Goal: Browse casually

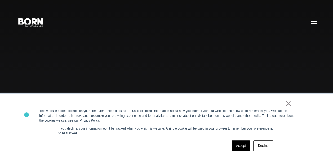
click at [26, 114] on div "× This website stores cookies on your computer. These cookies are used to colle…" at bounding box center [166, 125] width 333 height 64
click at [15, 114] on div "× This website stores cookies on your computer. These cookies are used to colle…" at bounding box center [166, 125] width 333 height 64
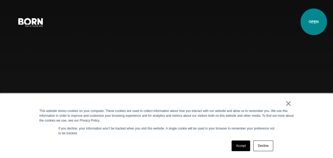
click at [314, 22] on button "Primary Menu" at bounding box center [314, 21] width 13 height 11
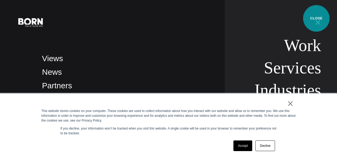
click at [317, 18] on button "Primary Menu" at bounding box center [318, 21] width 13 height 11
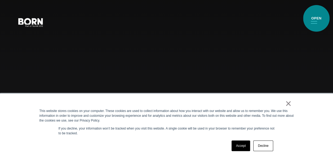
click at [317, 18] on button "Primary Menu" at bounding box center [314, 21] width 13 height 11
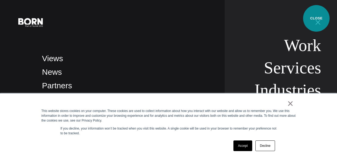
click at [317, 18] on button "Primary Menu" at bounding box center [318, 21] width 13 height 11
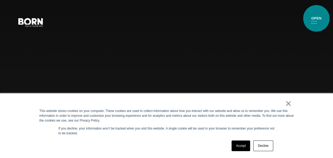
click at [317, 18] on button "Primary Menu" at bounding box center [314, 21] width 13 height 11
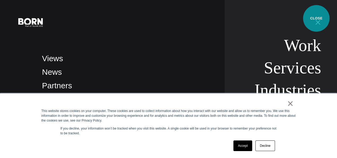
click at [317, 18] on button "Primary Menu" at bounding box center [318, 21] width 13 height 11
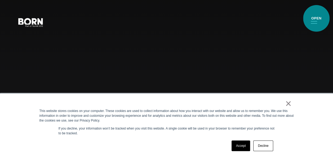
click at [317, 18] on button "Primary Menu" at bounding box center [314, 21] width 13 height 11
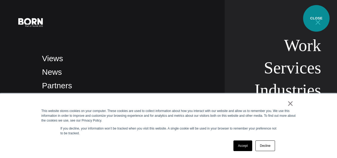
click at [317, 18] on button "Primary Menu" at bounding box center [318, 21] width 13 height 11
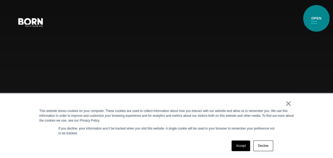
click at [317, 18] on button "Primary Menu" at bounding box center [314, 21] width 13 height 11
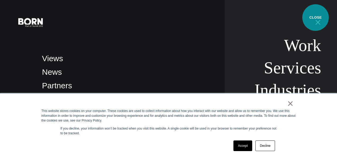
click at [316, 18] on button "Primary Menu" at bounding box center [318, 21] width 13 height 11
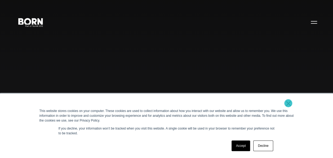
click at [289, 103] on link "×" at bounding box center [289, 103] width 6 height 5
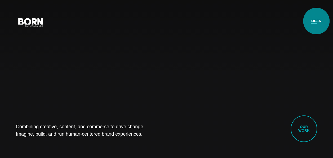
click at [317, 21] on button "Primary Menu" at bounding box center [314, 21] width 13 height 11
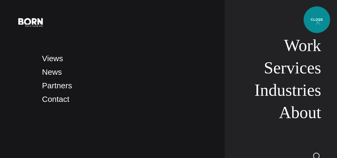
click at [317, 20] on button "Primary Menu" at bounding box center [318, 21] width 13 height 11
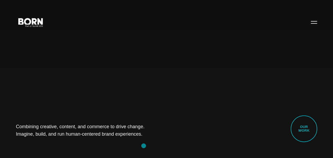
drag, startPoint x: 12, startPoint y: 123, endPoint x: 174, endPoint y: 151, distance: 163.9
click at [174, 151] on div "Combining creative, content, and commerce to drive change. Imagine, build, and …" at bounding box center [166, 79] width 333 height 158
click at [90, 143] on div "Combining creative, content, and commerce to drive change. Imagine, build, and …" at bounding box center [166, 79] width 333 height 158
click at [46, 86] on div "Combining creative, content, and commerce to drive change. Imagine, build, and …" at bounding box center [166, 79] width 333 height 158
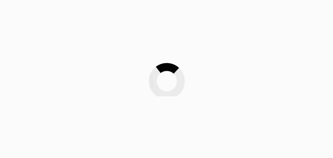
click at [49, 114] on div at bounding box center [166, 79] width 333 height 158
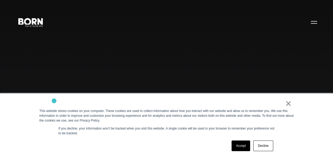
click at [54, 101] on div "× This website stores cookies on your computer. These cookies are used to colle…" at bounding box center [166, 125] width 265 height 64
click at [32, 46] on div "Combining creative, content, and commerce to drive change. Imagine, build, and …" at bounding box center [166, 79] width 333 height 158
click at [47, 53] on div "Combining creative, content, and commerce to drive change. Imagine, build, and …" at bounding box center [166, 79] width 333 height 158
click at [36, 109] on div "× This website stores cookies on your computer. These cookies are used to colle…" at bounding box center [166, 125] width 265 height 64
